Goal: Navigation & Orientation: Find specific page/section

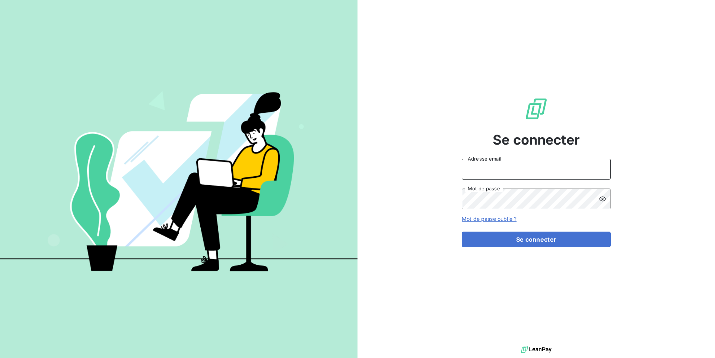
click at [483, 170] on input "Adresse email" at bounding box center [535, 169] width 149 height 21
type input "admin@kiloutou"
click at [461, 232] on button "Se connecter" at bounding box center [535, 240] width 149 height 16
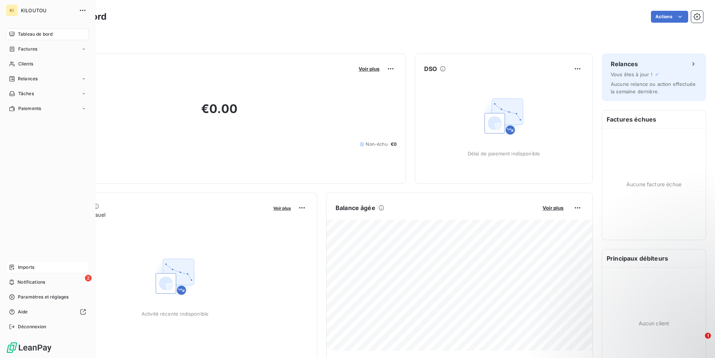
click at [26, 271] on span "Imports" at bounding box center [26, 267] width 16 height 7
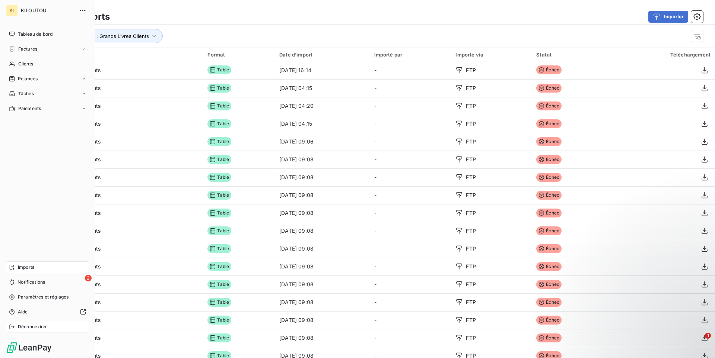
click at [52, 328] on div "Déconnexion" at bounding box center [47, 327] width 83 height 12
